Goal: Task Accomplishment & Management: Complete application form

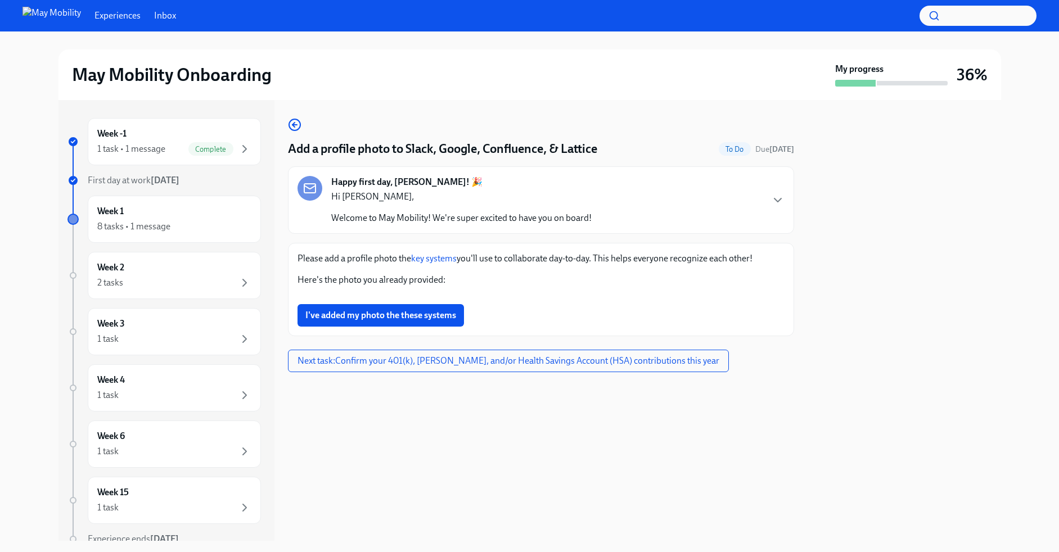
click at [180, 203] on div "Week 1 8 tasks • 1 message" at bounding box center [174, 219] width 173 height 47
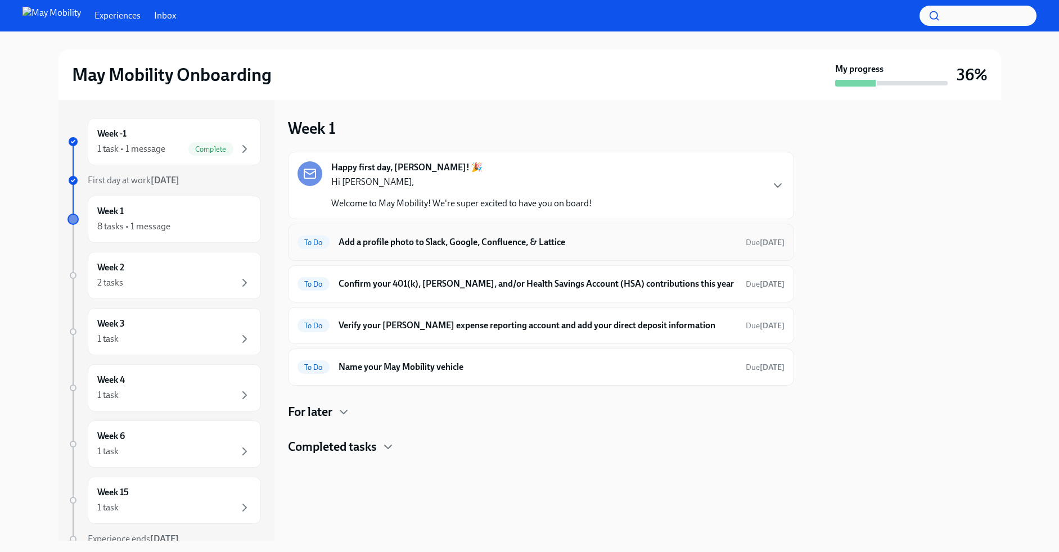
click at [475, 250] on div "To Do Add a profile photo to Slack, Google, Confluence, & Lattice Due [DATE]" at bounding box center [541, 242] width 487 height 18
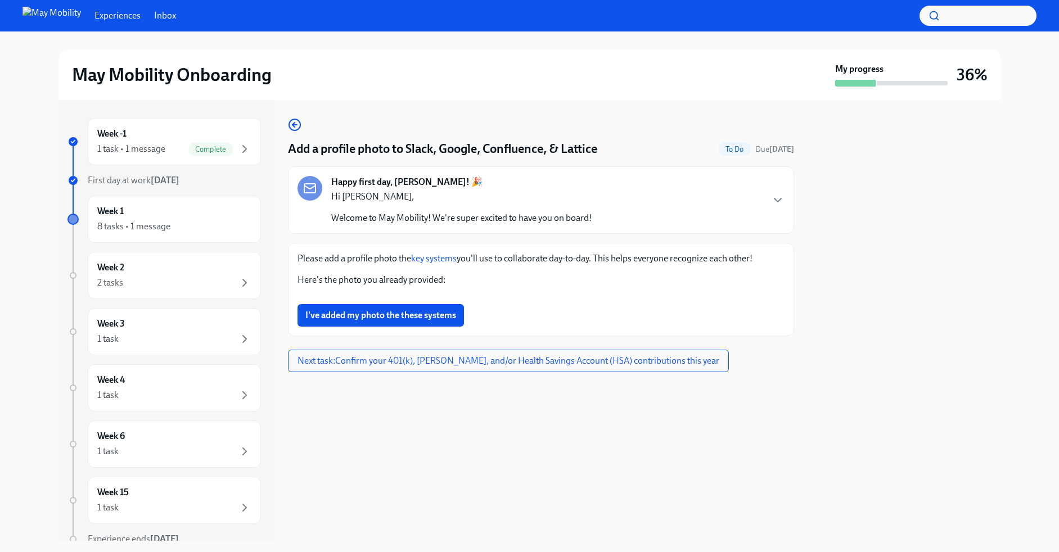
scroll to position [2, 0]
click at [432, 256] on link "key systems" at bounding box center [434, 258] width 46 height 11
click at [363, 321] on span "I've added my photo the these systems" at bounding box center [380, 315] width 151 height 11
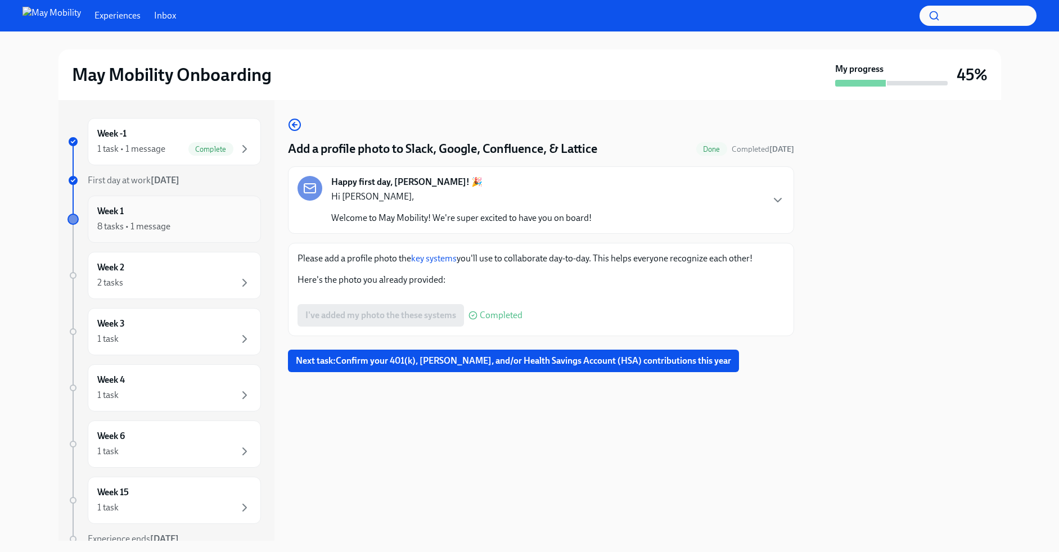
click at [181, 216] on div "Week 1 8 tasks • 1 message" at bounding box center [174, 219] width 154 height 28
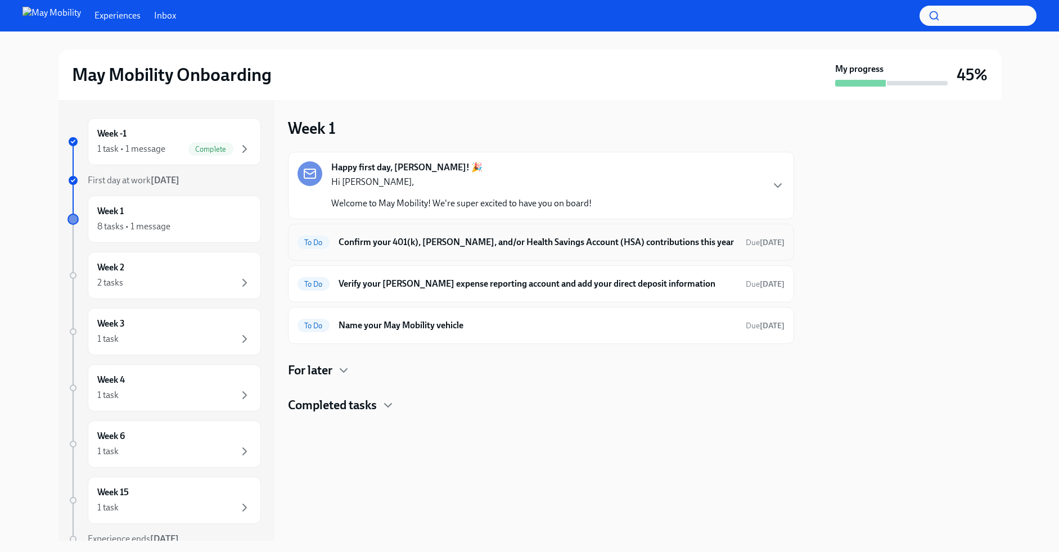
click at [480, 245] on h6 "Confirm your 401(k), [PERSON_NAME], and/or Health Savings Account (HSA) contrib…" at bounding box center [538, 242] width 398 height 12
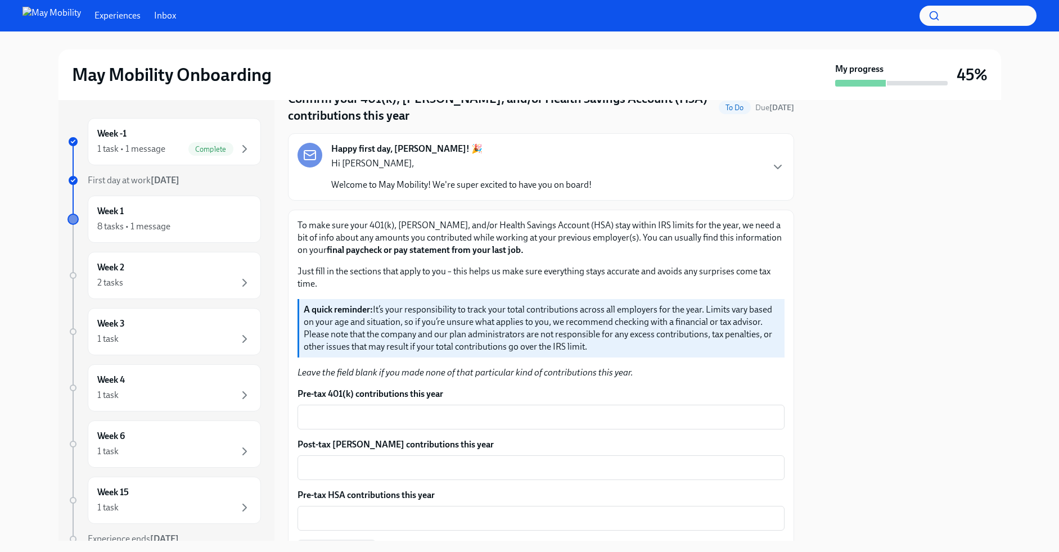
scroll to position [153, 0]
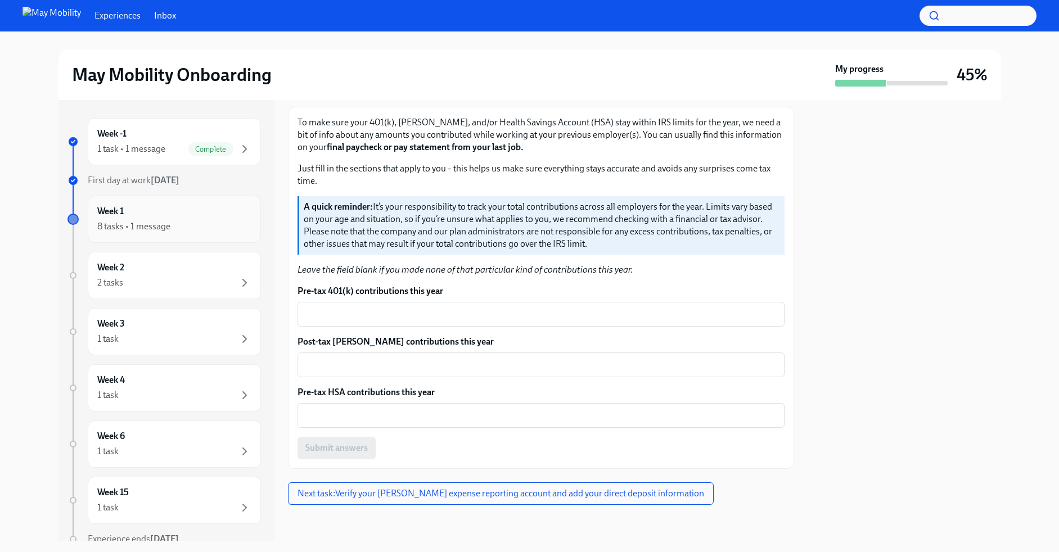
click at [162, 214] on div "Week 1 8 tasks • 1 message" at bounding box center [174, 219] width 154 height 28
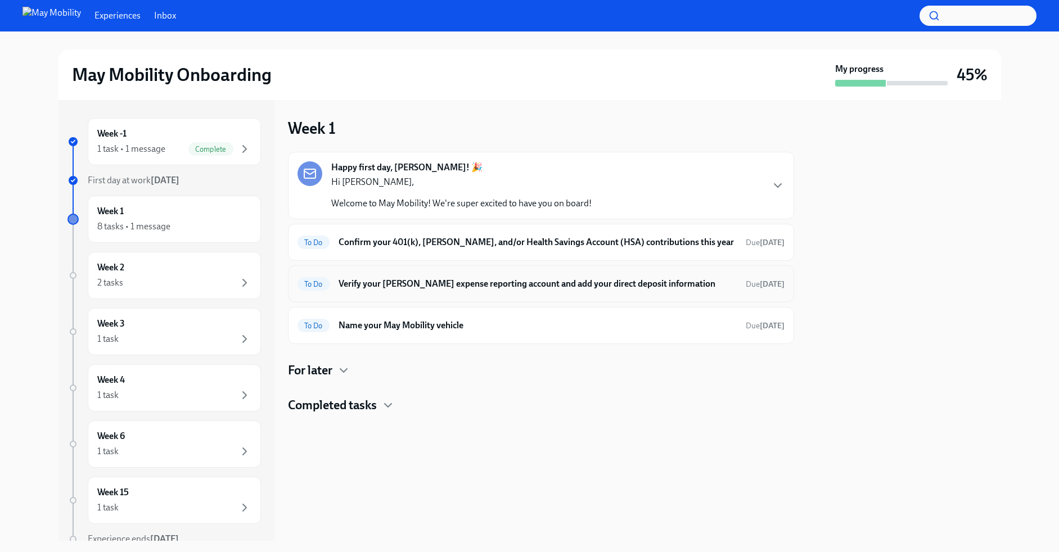
click at [391, 283] on h6 "Verify your [PERSON_NAME] expense reporting account and add your direct deposit…" at bounding box center [538, 284] width 398 height 12
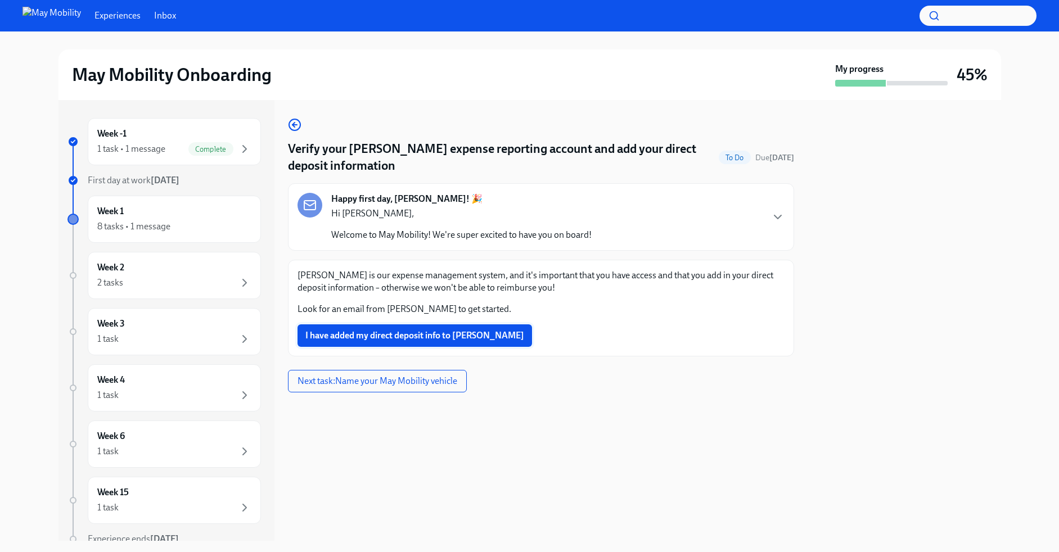
click at [367, 338] on span "I have added my direct deposit info to [PERSON_NAME]" at bounding box center [414, 335] width 219 height 11
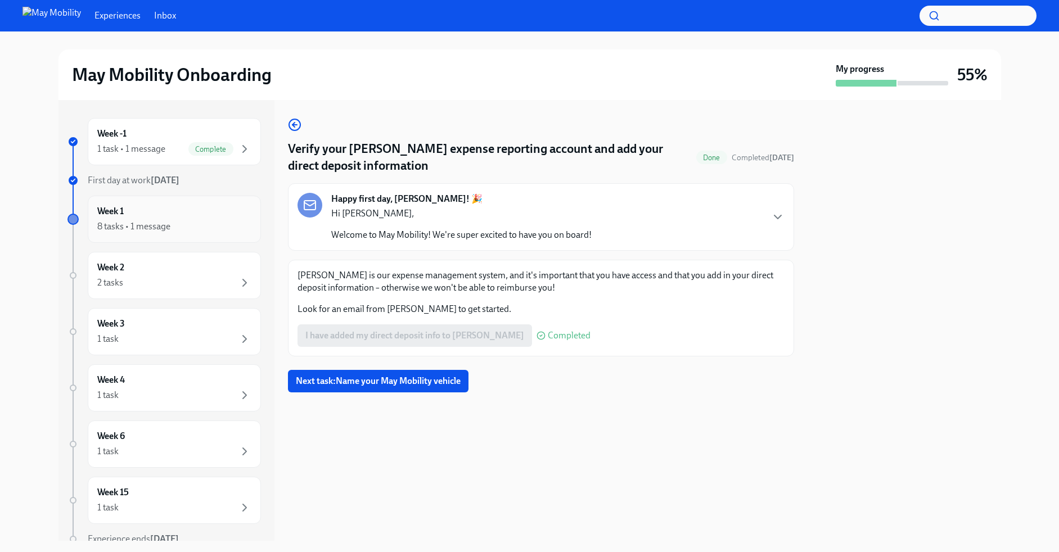
click at [161, 224] on div "8 tasks • 1 message" at bounding box center [133, 226] width 73 height 12
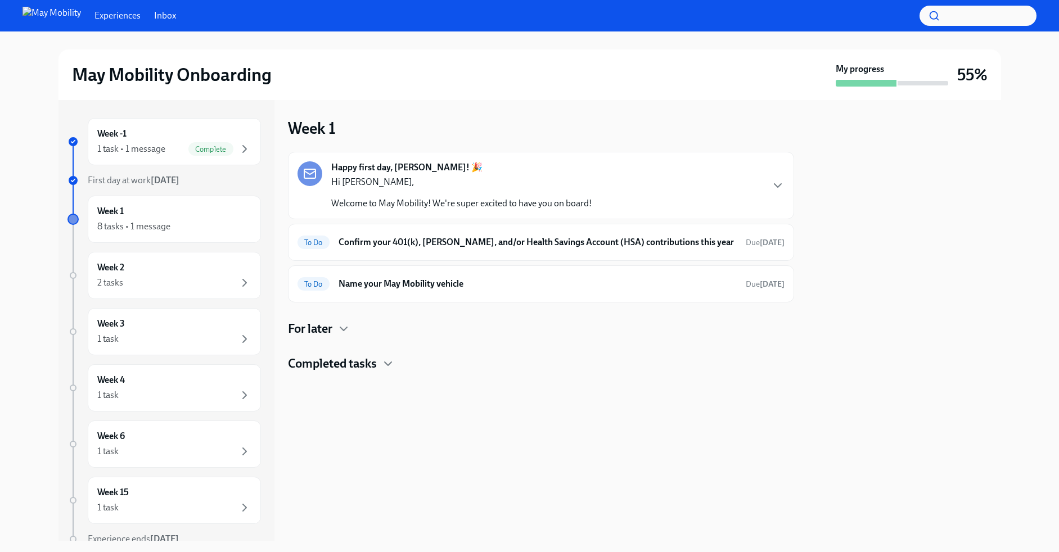
click at [785, 183] on div "Happy first day, [PERSON_NAME]! 🎉 Hi [PERSON_NAME], Welcome to May Mobility! We…" at bounding box center [541, 185] width 506 height 67
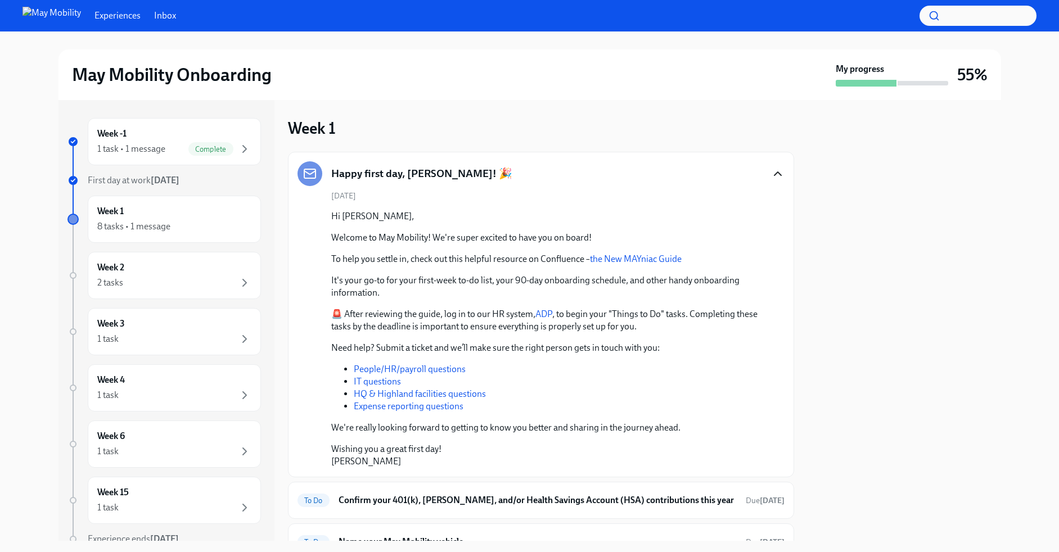
click at [778, 174] on icon "button" at bounding box center [777, 173] width 13 height 13
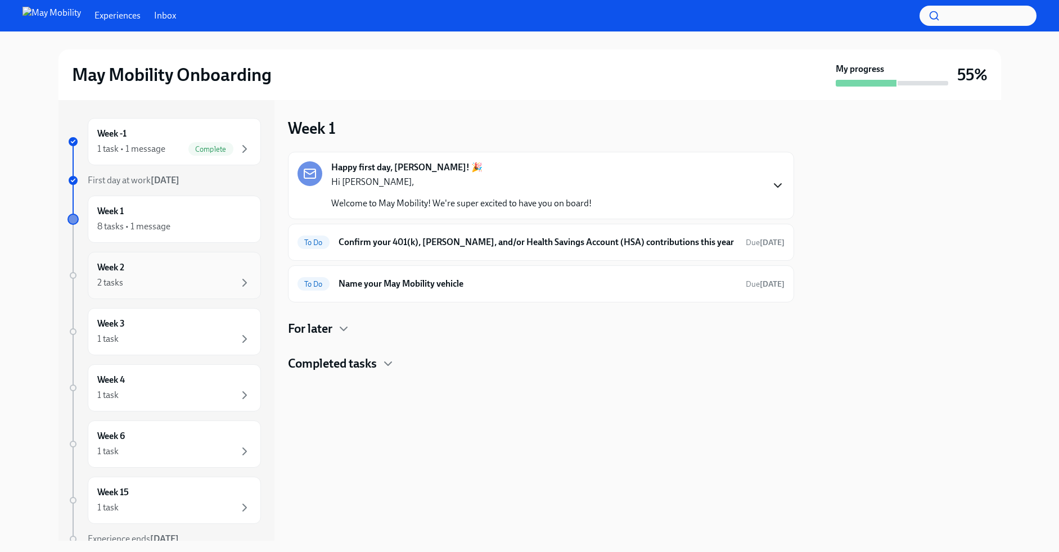
click at [134, 265] on div "Week 2 2 tasks" at bounding box center [174, 276] width 154 height 28
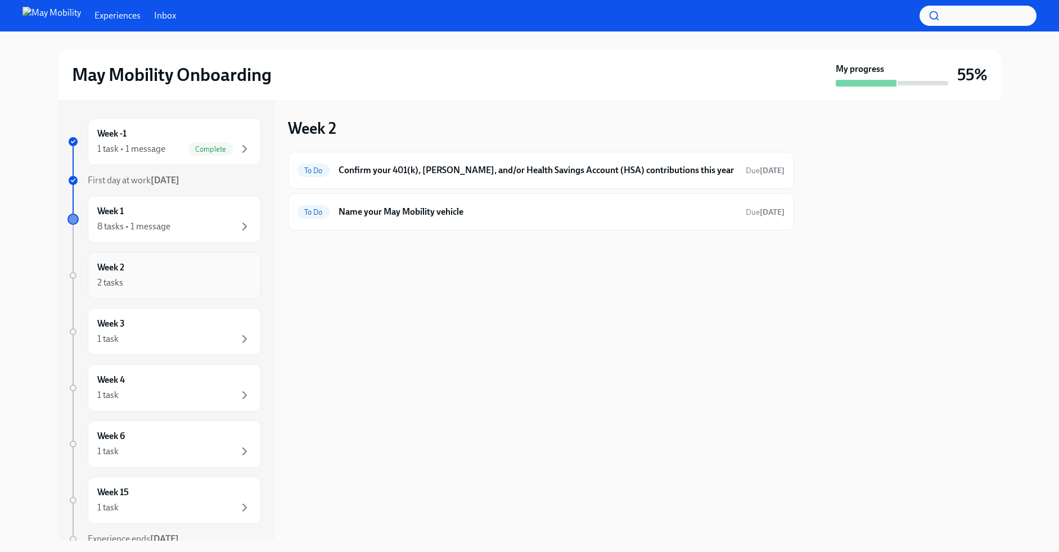
click at [138, 274] on div "Week 2 2 tasks" at bounding box center [174, 276] width 154 height 28
click at [145, 224] on div "8 tasks • 1 message" at bounding box center [133, 226] width 73 height 12
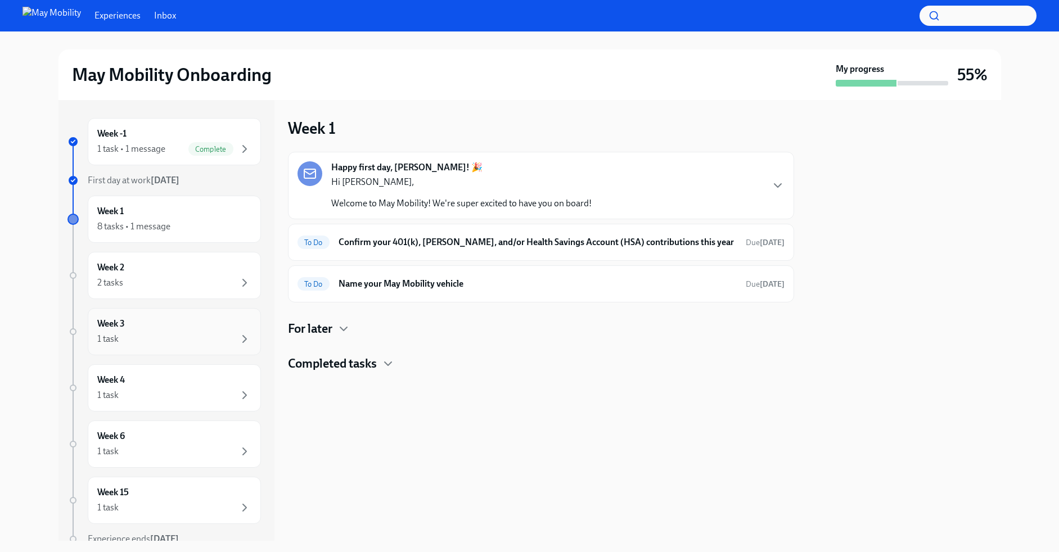
click at [126, 343] on div "1 task" at bounding box center [174, 338] width 154 height 13
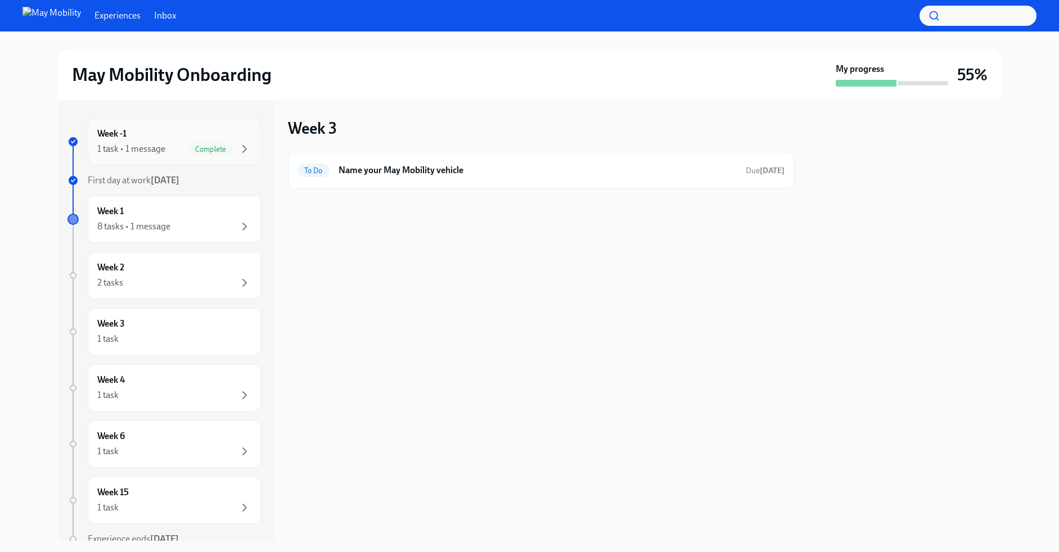
click at [166, 159] on div "Week -1 1 task • 1 message Complete" at bounding box center [174, 141] width 173 height 47
